Goal: Task Accomplishment & Management: Complete application form

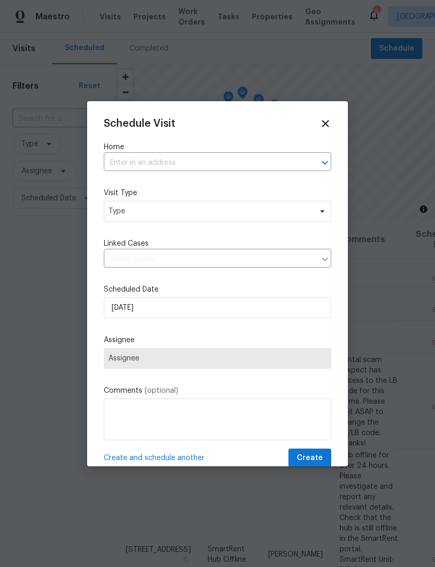
click at [196, 160] on input "text" at bounding box center [203, 163] width 198 height 16
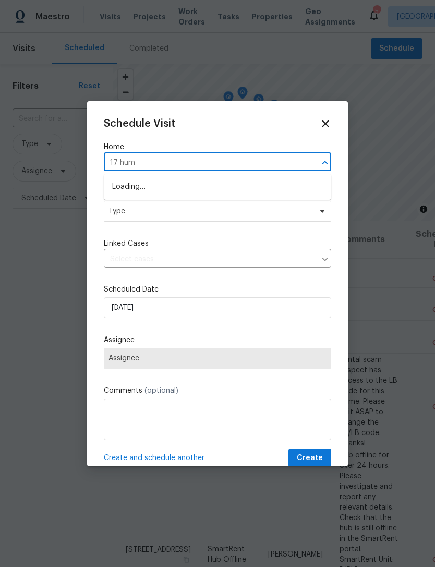
type input "17 humm"
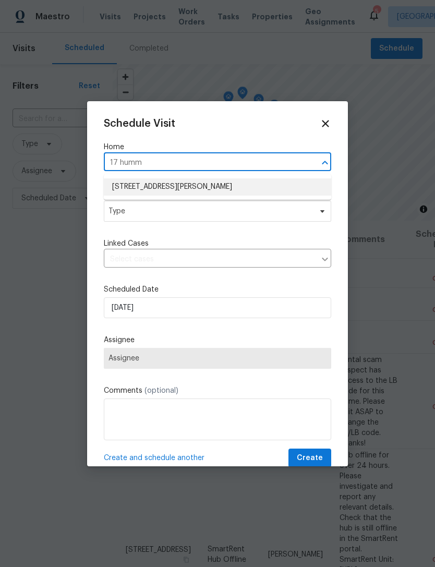
click at [194, 188] on li "17 Hummingbird Ln, Henderson, NV 89014" at bounding box center [218, 187] width 228 height 17
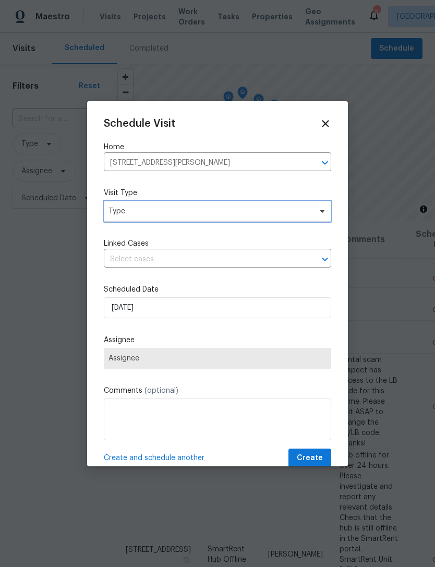
click at [162, 220] on span "Type" at bounding box center [218, 211] width 228 height 21
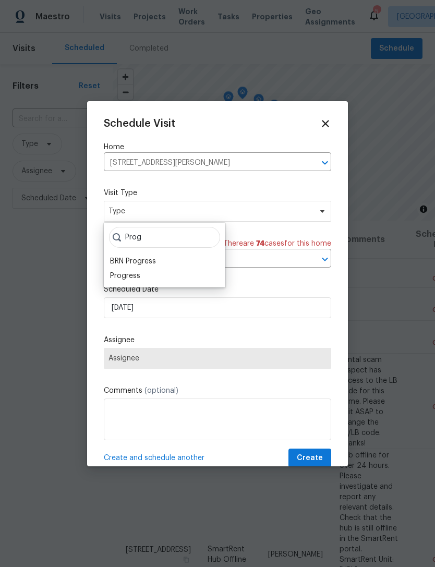
type input "Prog"
click at [120, 278] on div "Progress" at bounding box center [125, 276] width 30 height 10
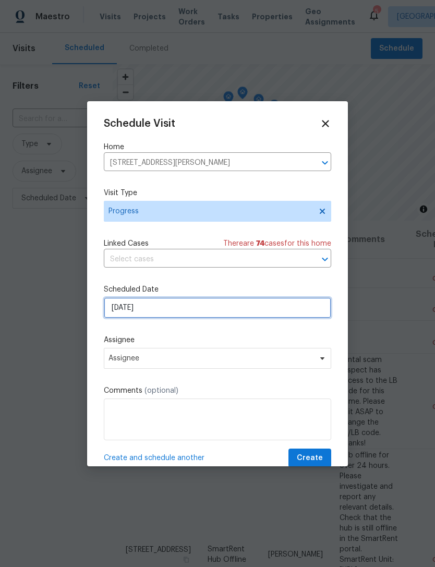
click at [126, 314] on input "8/25/2025" at bounding box center [218, 308] width 228 height 21
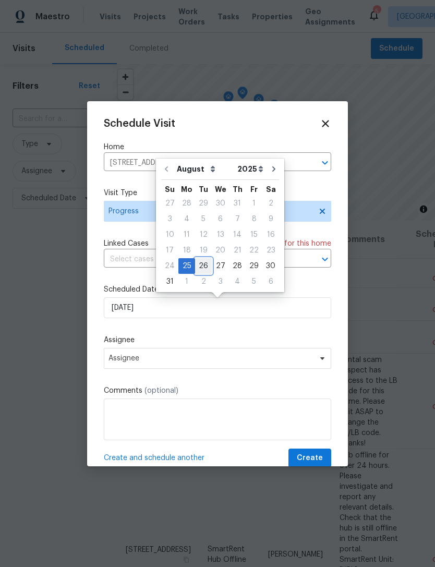
click at [203, 267] on div "26" at bounding box center [203, 266] width 17 height 15
type input "8/26/2025"
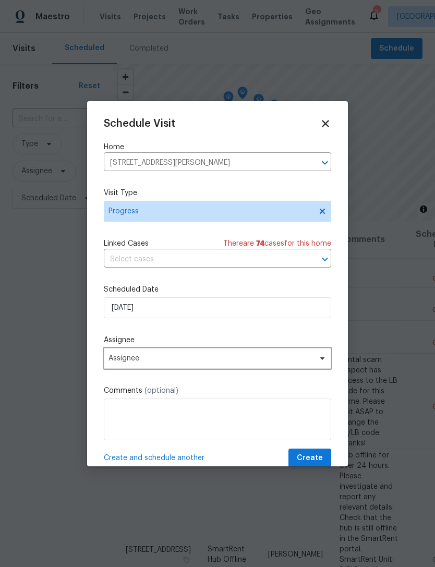
click at [123, 360] on span "Assignee" at bounding box center [211, 358] width 205 height 8
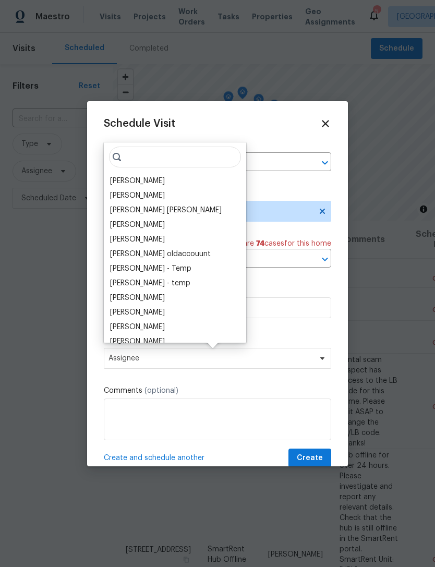
click at [121, 184] on div "[PERSON_NAME]" at bounding box center [137, 181] width 55 height 10
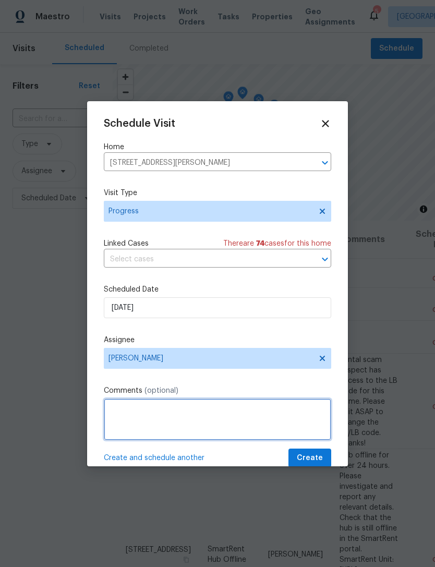
click at [136, 413] on textarea at bounding box center [218, 420] width 228 height 42
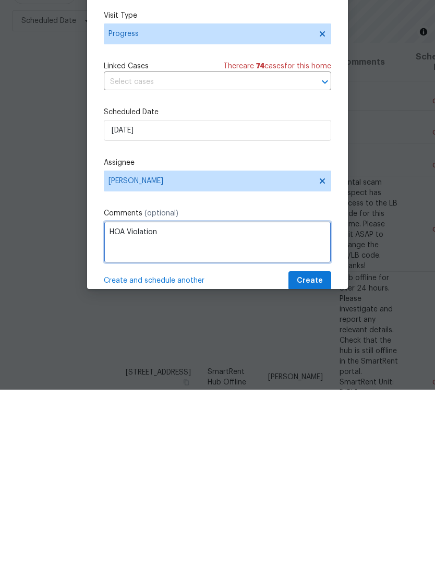
type textarea "HOA Violation"
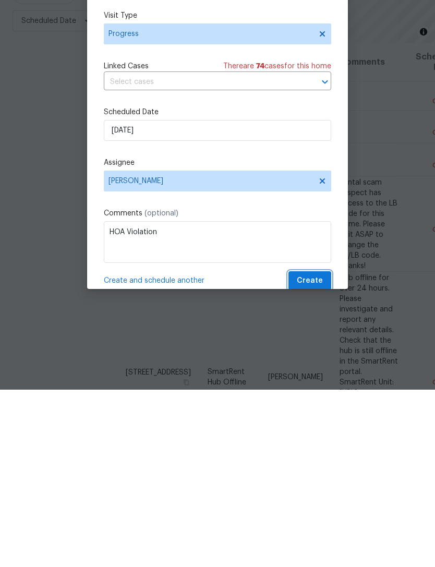
click at [304, 449] on button "Create" at bounding box center [310, 458] width 43 height 19
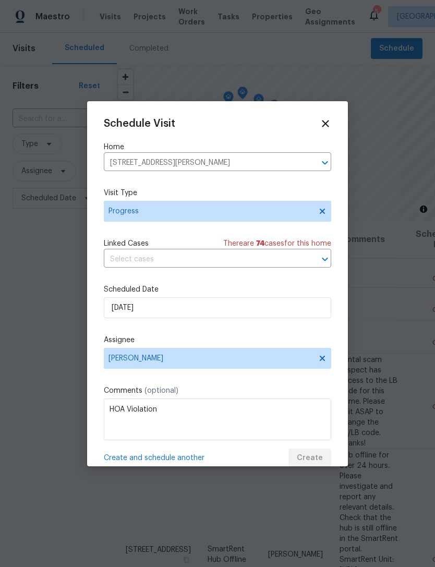
scroll to position [0, 0]
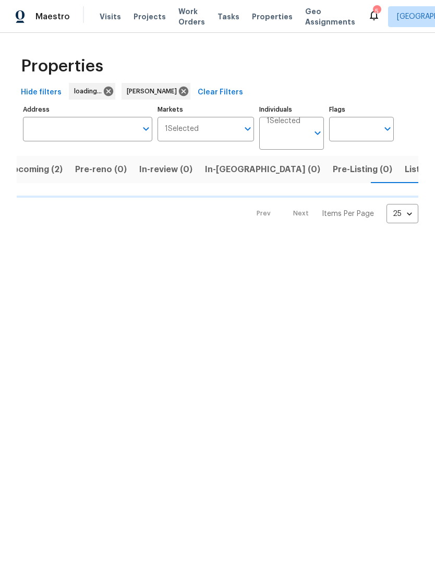
scroll to position [0, 20]
